Goal: Information Seeking & Learning: Learn about a topic

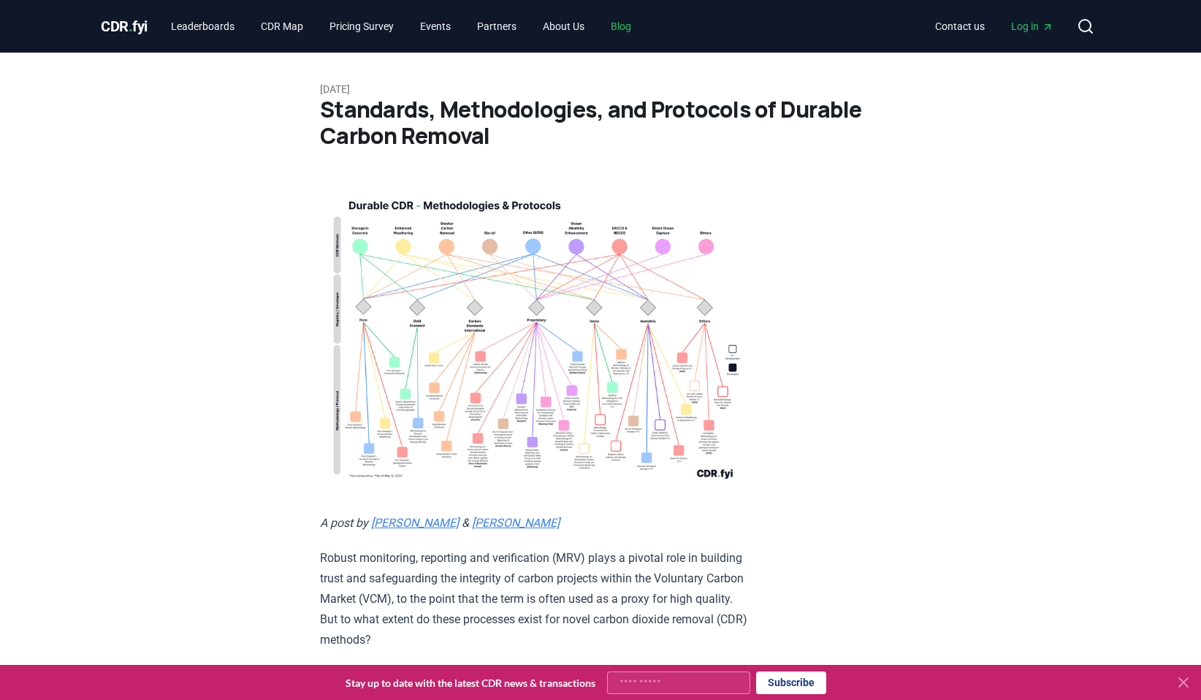
click at [643, 27] on link "Blog" at bounding box center [621, 26] width 44 height 26
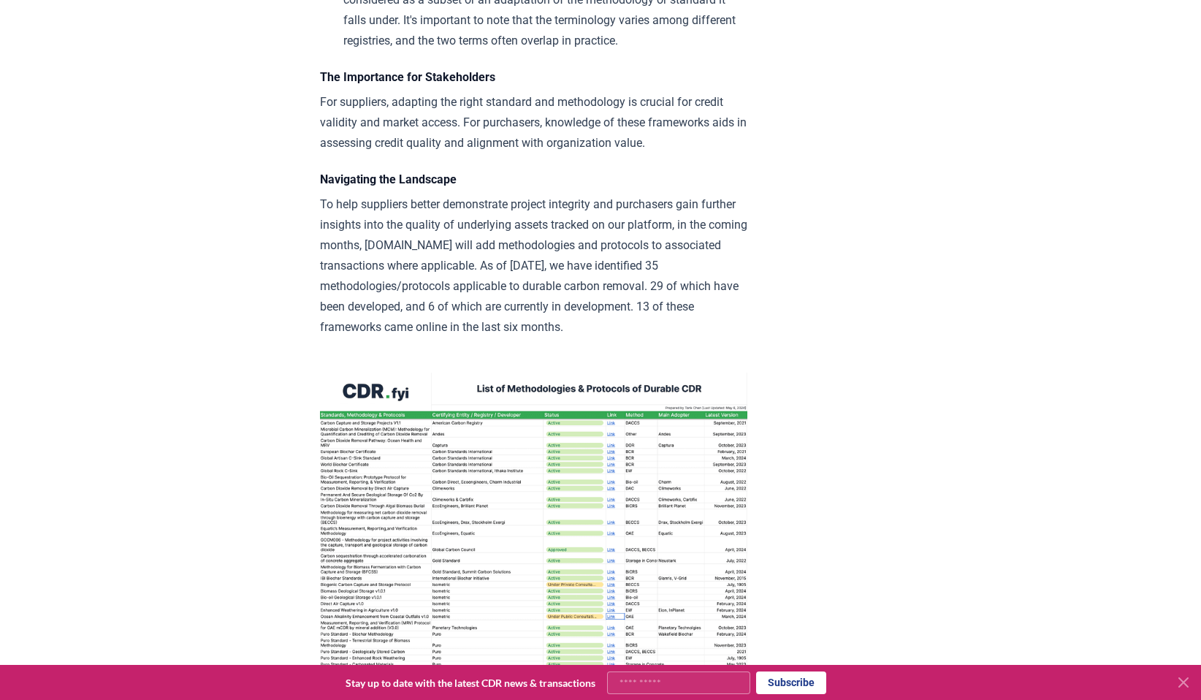
scroll to position [1798, 0]
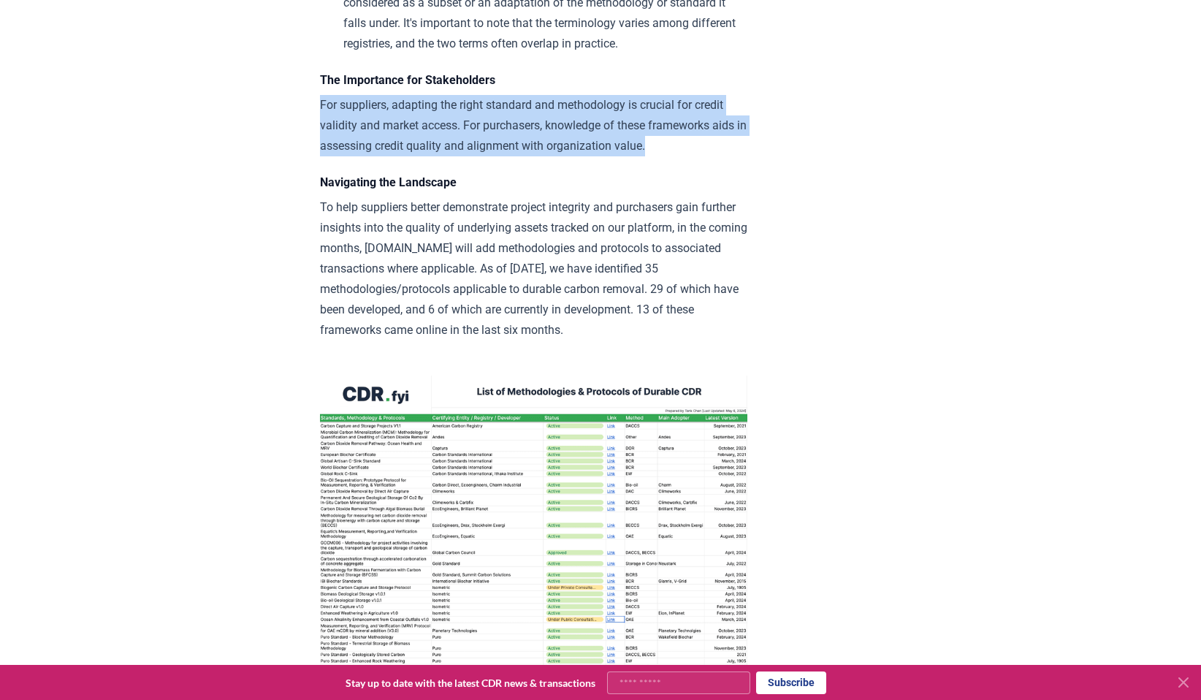
drag, startPoint x: 634, startPoint y: 67, endPoint x: 616, endPoint y: 23, distance: 47.9
click at [616, 72] on h4 "The Importance for Stakeholders" at bounding box center [533, 81] width 427 height 18
drag, startPoint x: 616, startPoint y: 23, endPoint x: 653, endPoint y: 81, distance: 68.9
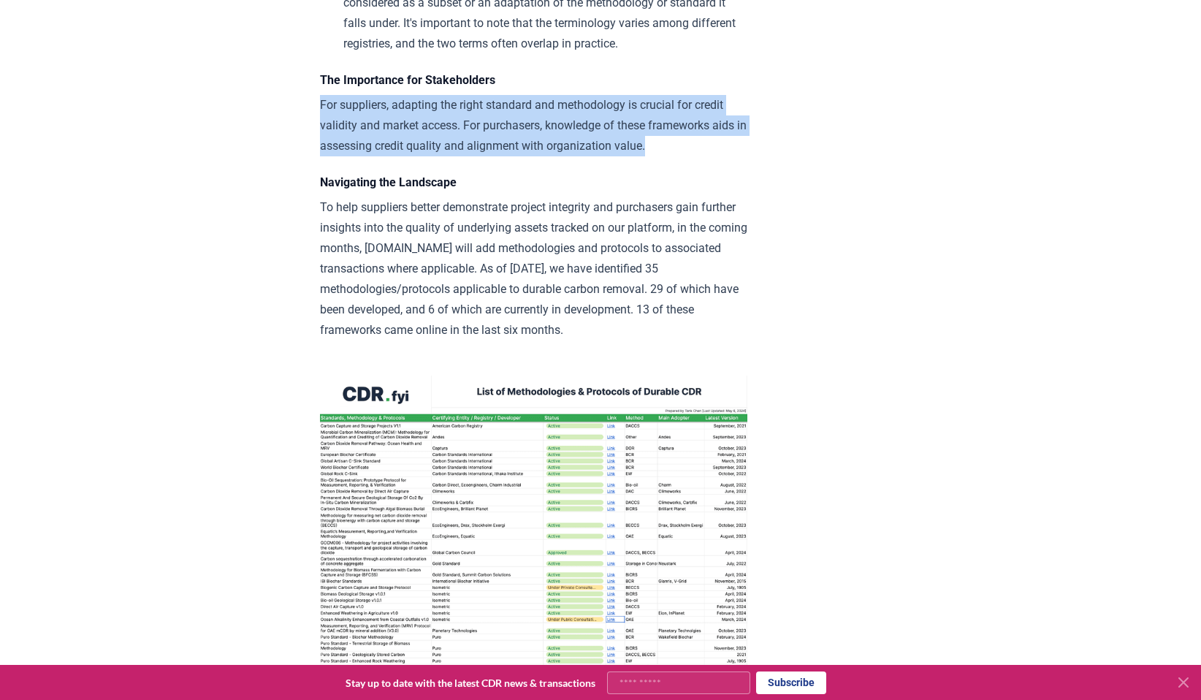
click at [653, 95] on p "For suppliers, adapting the right standard and methodology is crucial for credi…" at bounding box center [533, 125] width 427 height 61
drag, startPoint x: 653, startPoint y: 81, endPoint x: 640, endPoint y: 22, distance: 60.5
click at [640, 72] on h4 "The Importance for Stakeholders" at bounding box center [533, 81] width 427 height 18
drag, startPoint x: 640, startPoint y: 22, endPoint x: 660, endPoint y: 76, distance: 57.6
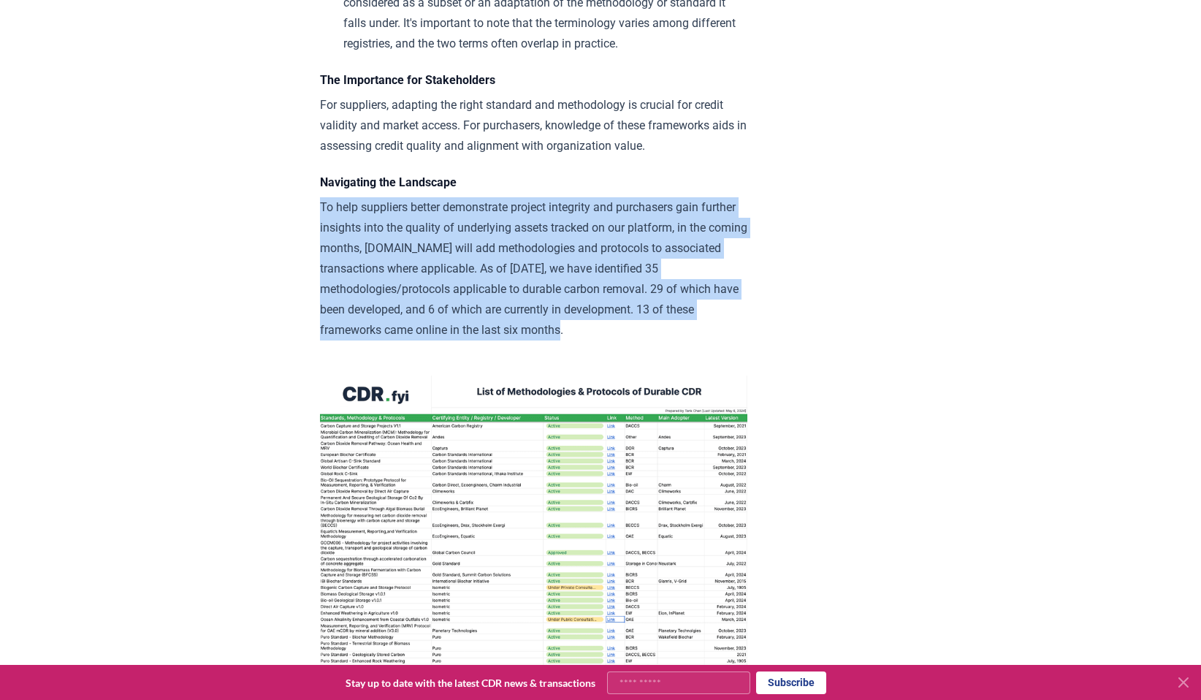
drag, startPoint x: 707, startPoint y: 162, endPoint x: 734, endPoint y: 244, distance: 86.0
click at [734, 245] on p "To help suppliers better demonstrate project integrity and purchasers gain furt…" at bounding box center [533, 268] width 427 height 143
drag, startPoint x: 734, startPoint y: 245, endPoint x: 707, endPoint y: 130, distance: 117.7
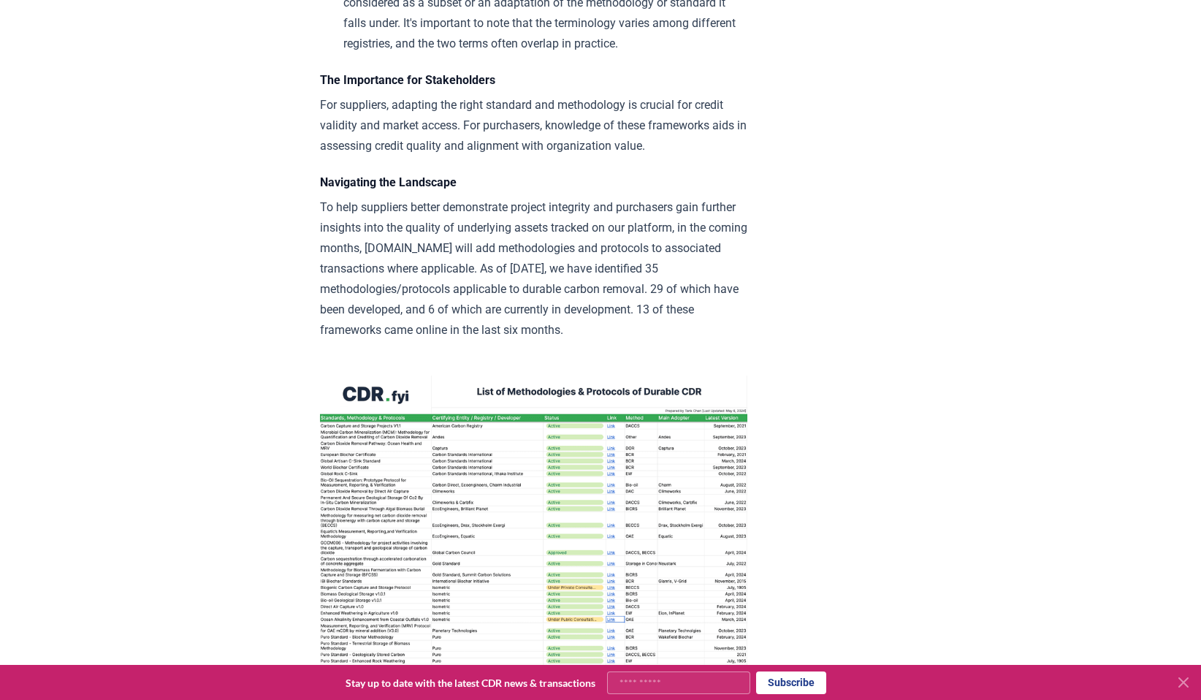
drag, startPoint x: 707, startPoint y: 130, endPoint x: 723, endPoint y: 247, distance: 118.0
click at [723, 247] on p "To help suppliers better demonstrate project integrity and purchasers gain furt…" at bounding box center [533, 268] width 427 height 143
drag, startPoint x: 723, startPoint y: 247, endPoint x: 731, endPoint y: 123, distance: 124.4
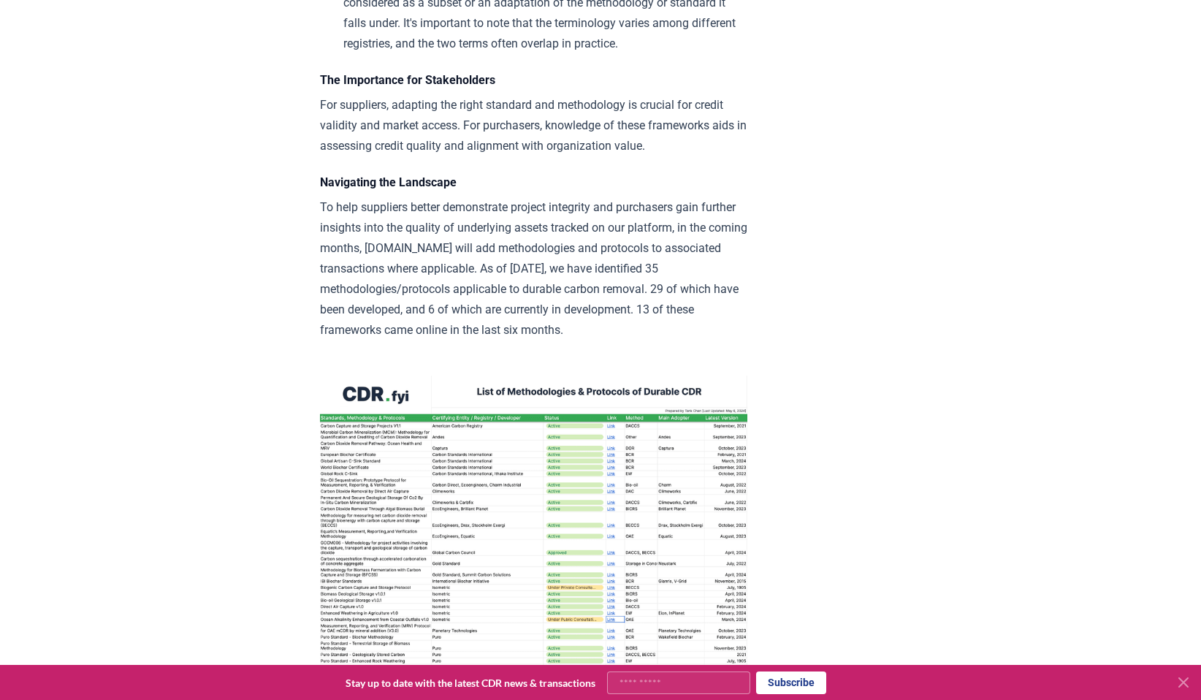
click at [731, 174] on h4 "Navigating the Landscape" at bounding box center [533, 183] width 427 height 18
drag, startPoint x: 731, startPoint y: 123, endPoint x: 735, endPoint y: 239, distance: 116.3
click at [735, 239] on p "To help suppliers better demonstrate project integrity and purchasers gain furt…" at bounding box center [533, 268] width 427 height 143
drag, startPoint x: 735, startPoint y: 239, endPoint x: 729, endPoint y: 125, distance: 114.1
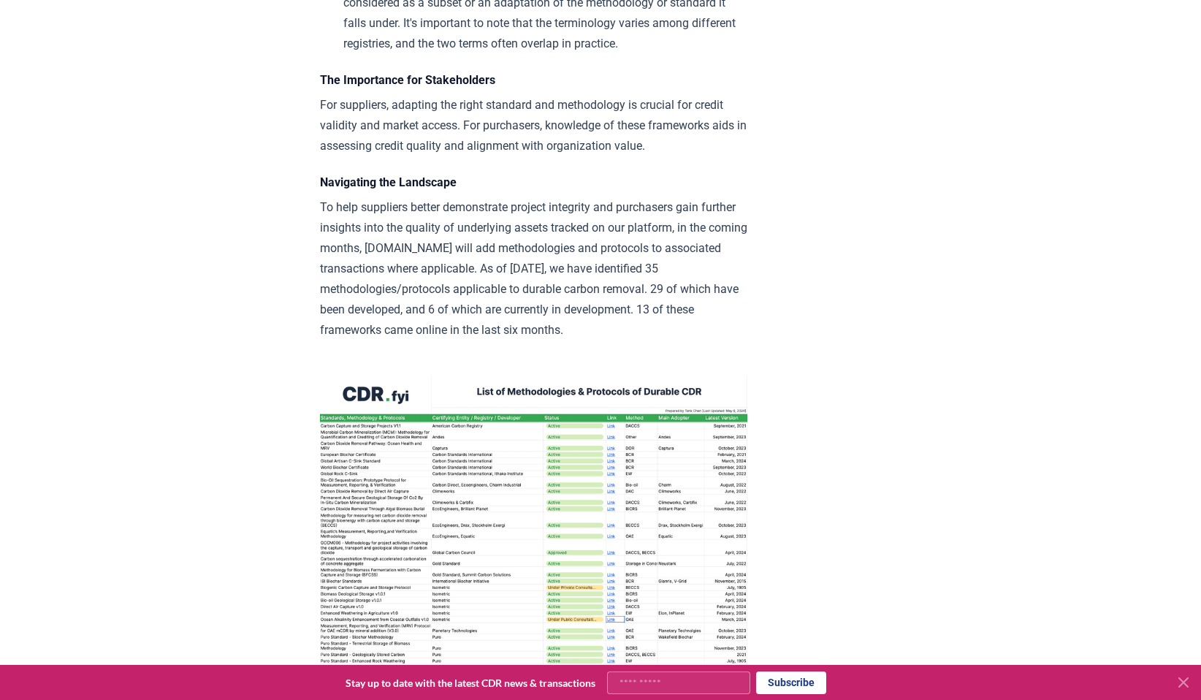
click at [729, 174] on h4 "Navigating the Landscape" at bounding box center [533, 183] width 427 height 18
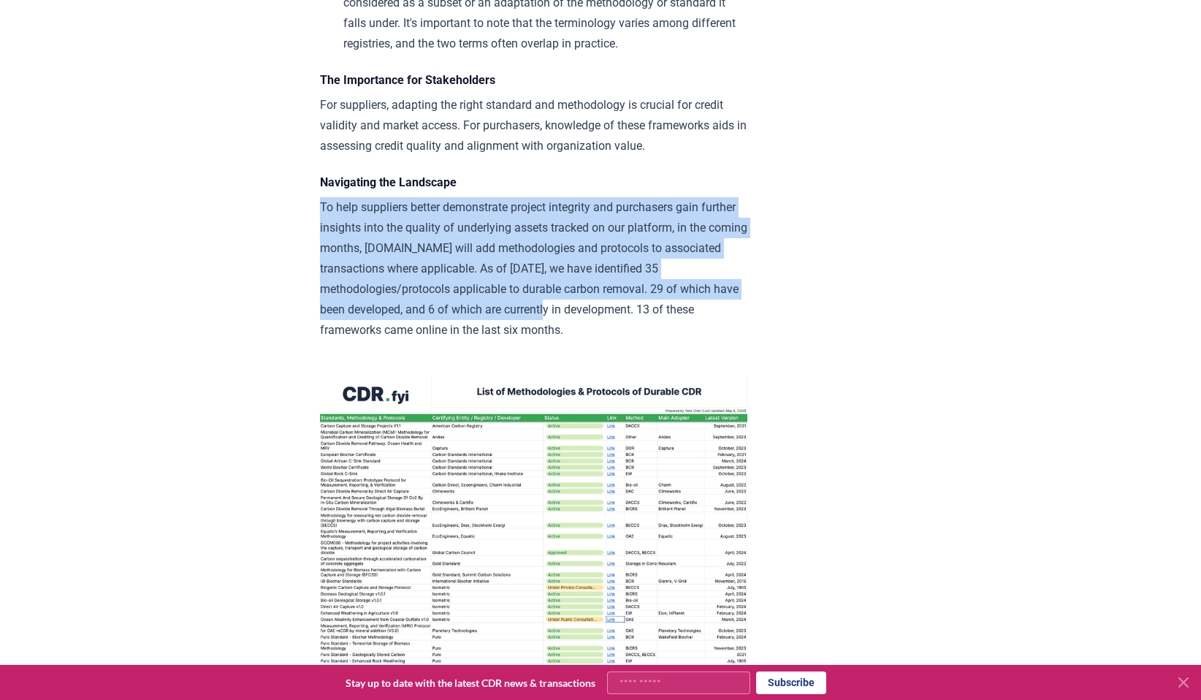
drag, startPoint x: 732, startPoint y: 183, endPoint x: 735, endPoint y: 232, distance: 48.3
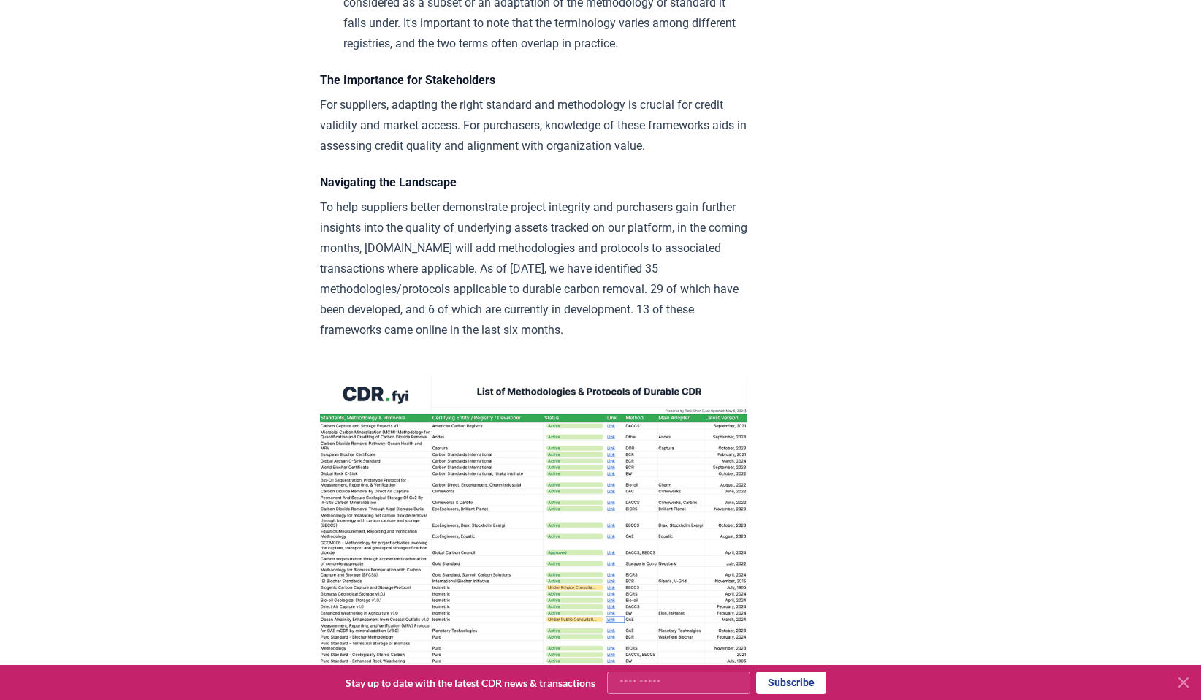
click at [735, 232] on p "To help suppliers better demonstrate project integrity and purchasers gain furt…" at bounding box center [533, 268] width 427 height 143
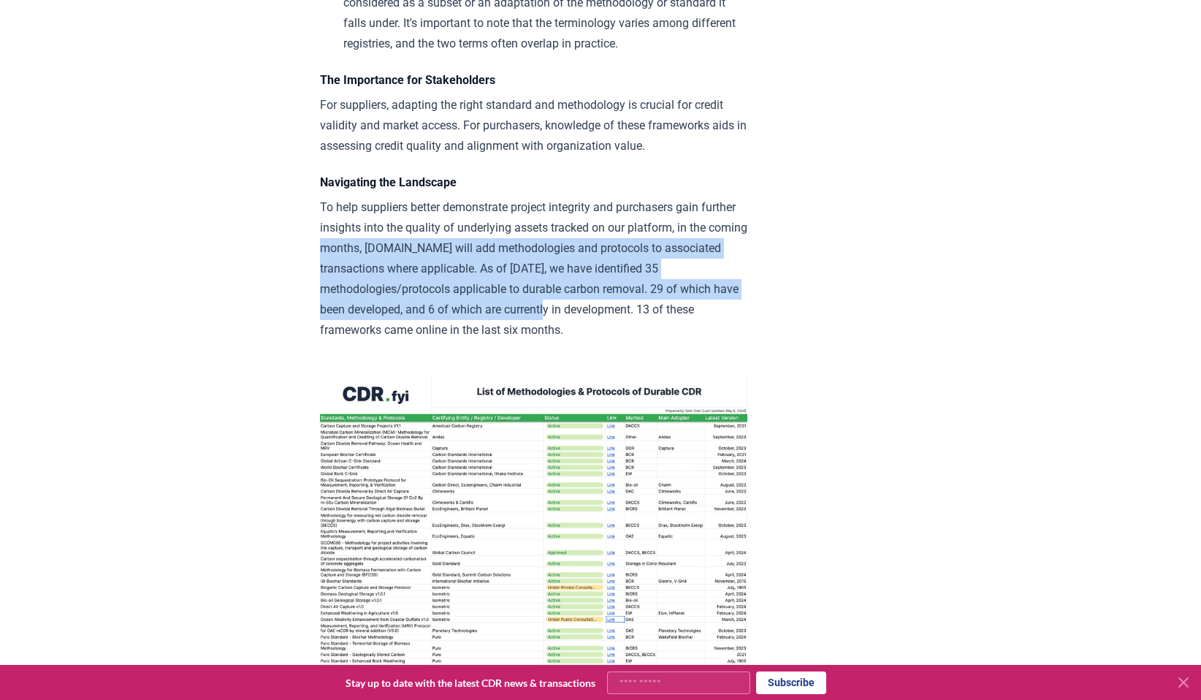
drag, startPoint x: 735, startPoint y: 232, endPoint x: 730, endPoint y: 162, distance: 69.6
click at [730, 197] on p "To help suppliers better demonstrate project integrity and purchasers gain furt…" at bounding box center [533, 268] width 427 height 143
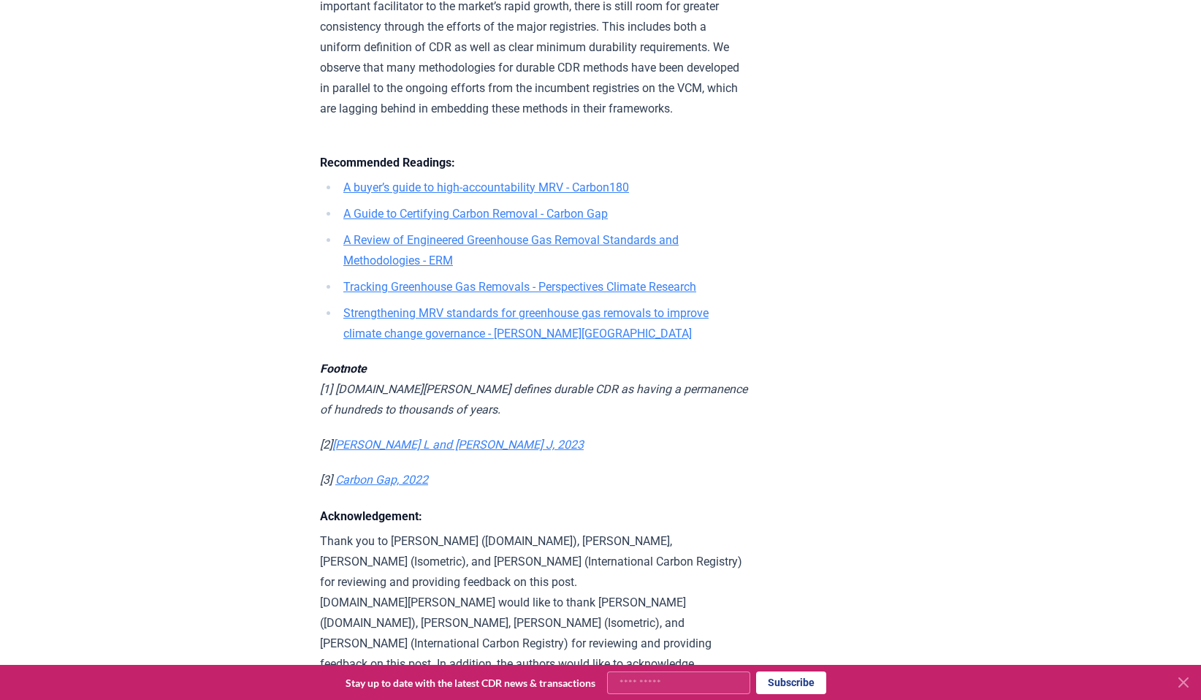
scroll to position [4190, 0]
drag, startPoint x: 689, startPoint y: 534, endPoint x: 689, endPoint y: 575, distance: 40.9
click at [689, 550] on p "Thank you to Antti Vihavainen (Puro.earth), Chris Podgorney, Lukas May (Isometr…" at bounding box center [533, 635] width 427 height 205
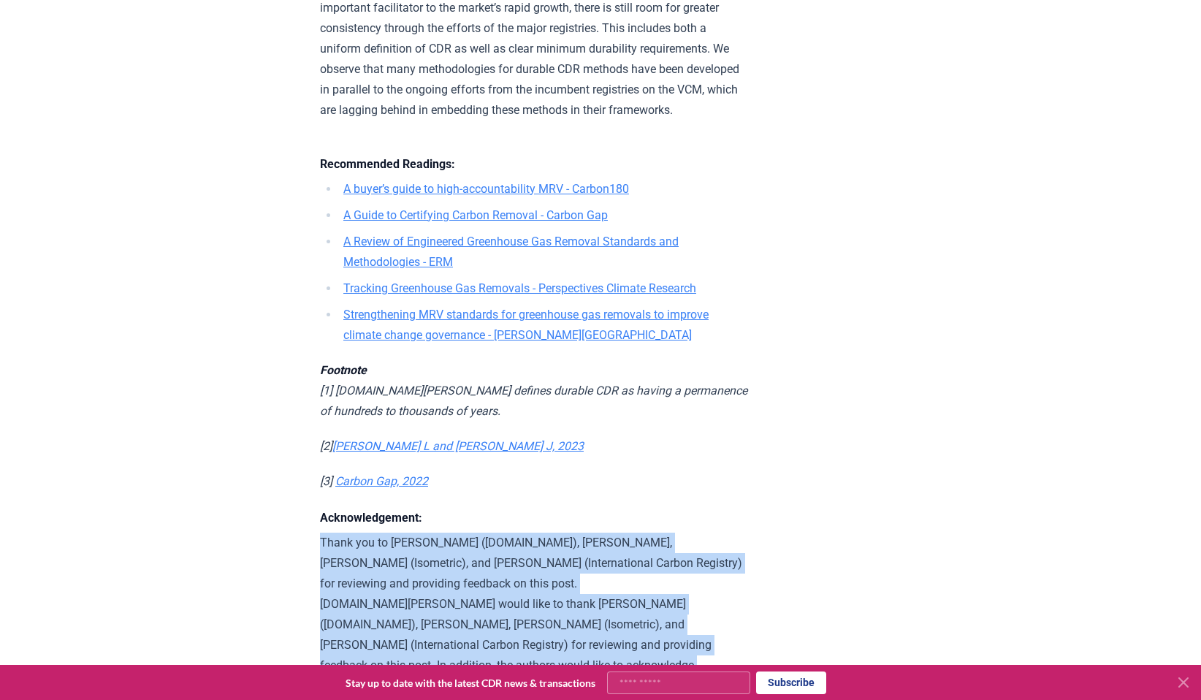
drag, startPoint x: 696, startPoint y: 642, endPoint x: 699, endPoint y: 529, distance: 112.6
click at [699, 533] on p "Thank you to Antti Vihavainen (Puro.earth), Chris Podgorney, Lukas May (Isometr…" at bounding box center [533, 635] width 427 height 205
drag, startPoint x: 699, startPoint y: 529, endPoint x: 698, endPoint y: 636, distance: 106.7
click at [698, 636] on p "Thank you to Antti Vihavainen (Puro.earth), Chris Podgorney, Lukas May (Isometr…" at bounding box center [533, 635] width 427 height 205
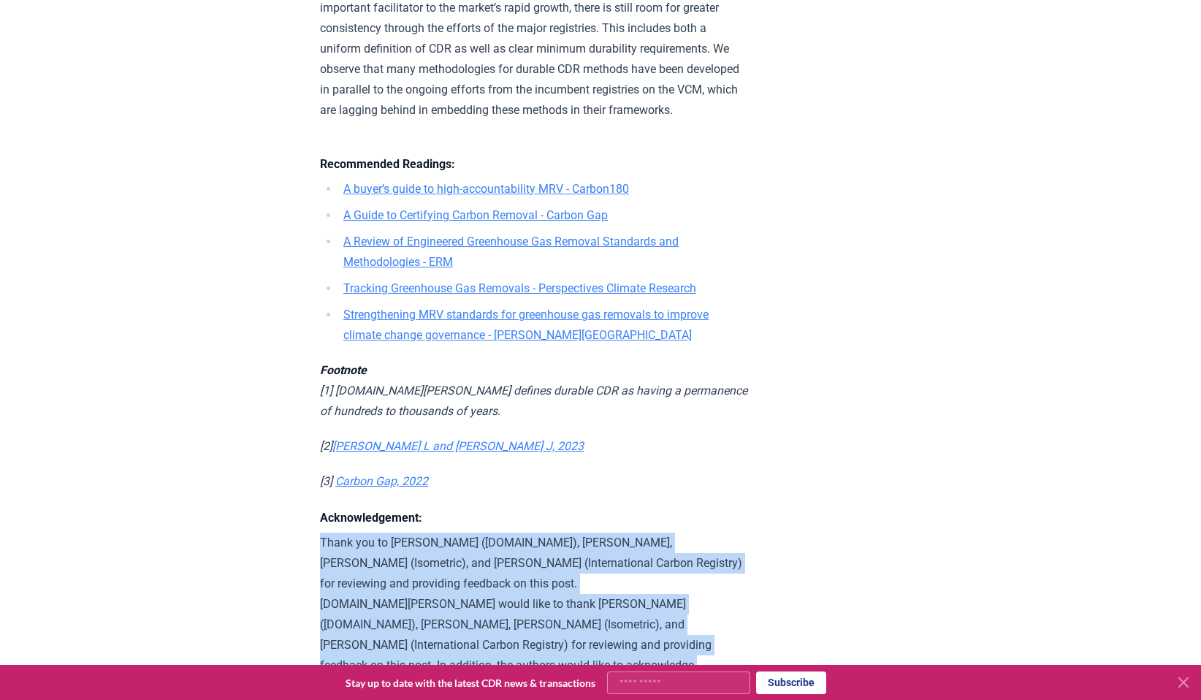
click at [698, 636] on p "Thank you to Antti Vihavainen (Puro.earth), Chris Podgorney, Lukas May (Isometr…" at bounding box center [533, 635] width 427 height 205
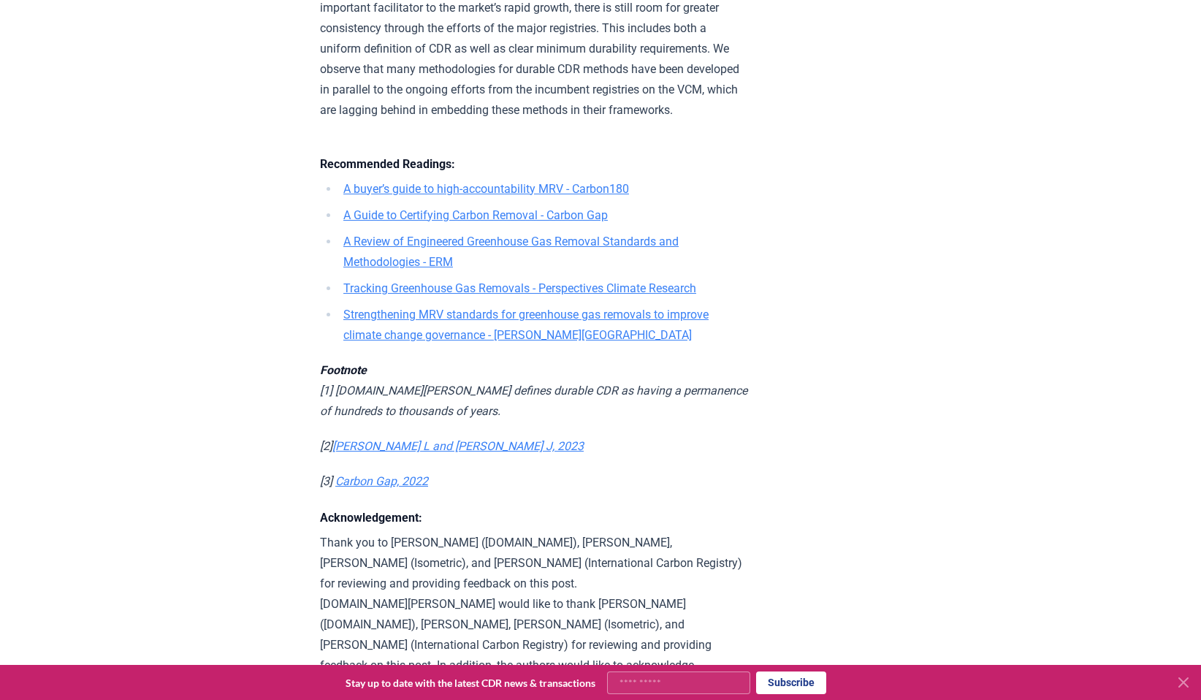
click at [656, 617] on p "Thank you to Antti Vihavainen (Puro.earth), Chris Podgorney, Lukas May (Isometr…" at bounding box center [533, 635] width 427 height 205
drag, startPoint x: 656, startPoint y: 617, endPoint x: 661, endPoint y: 634, distance: 17.6
click at [661, 633] on p "Thank you to Antti Vihavainen (Puro.earth), Chris Podgorney, Lukas May (Isometr…" at bounding box center [533, 635] width 427 height 205
copy p "Strengthening MRV standards for greenhouse gas removals to improve climate chan…"
